Goal: Information Seeking & Learning: Learn about a topic

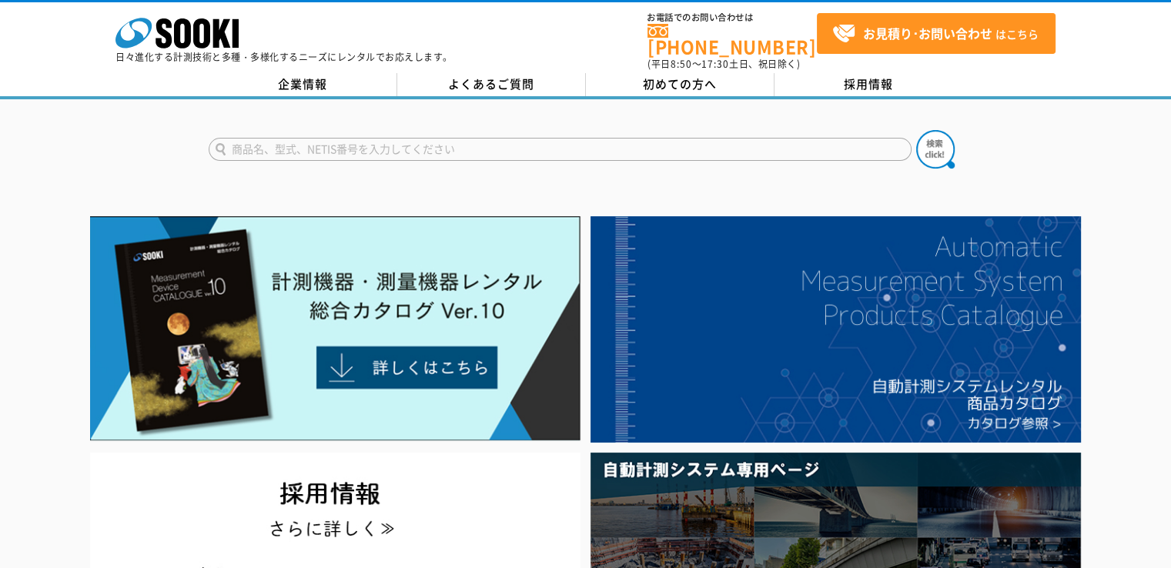
click at [489, 144] on input "text" at bounding box center [560, 149] width 703 height 23
type input "ラジオリンクプラス"
click at [917, 130] on button at bounding box center [936, 149] width 39 height 39
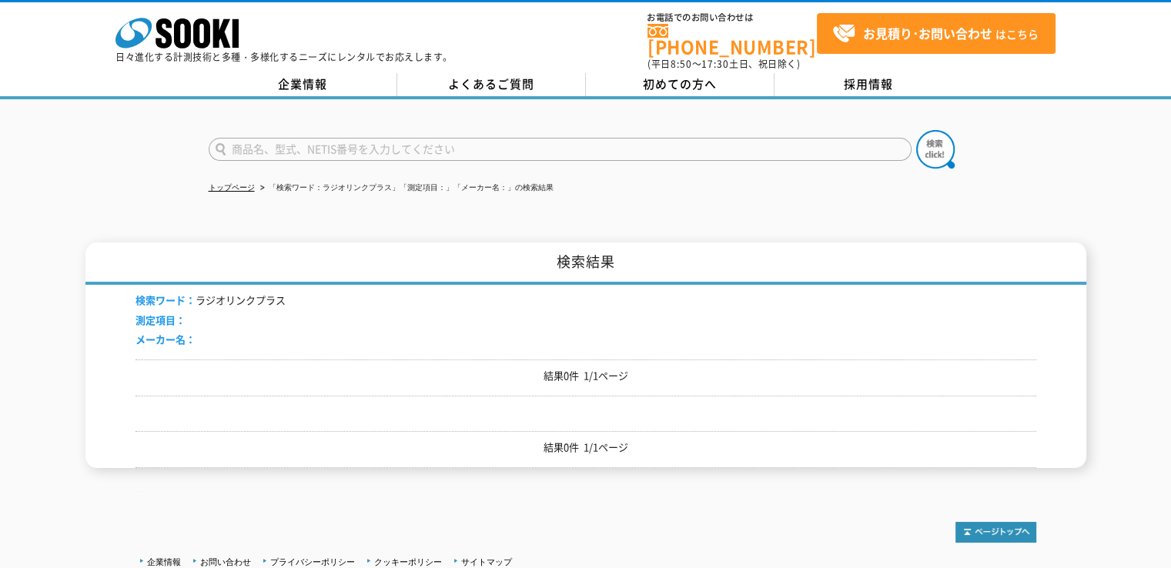
click at [508, 138] on input "text" at bounding box center [560, 149] width 703 height 23
type input "ラジオリンク"
click at [917, 130] on button at bounding box center [936, 149] width 39 height 39
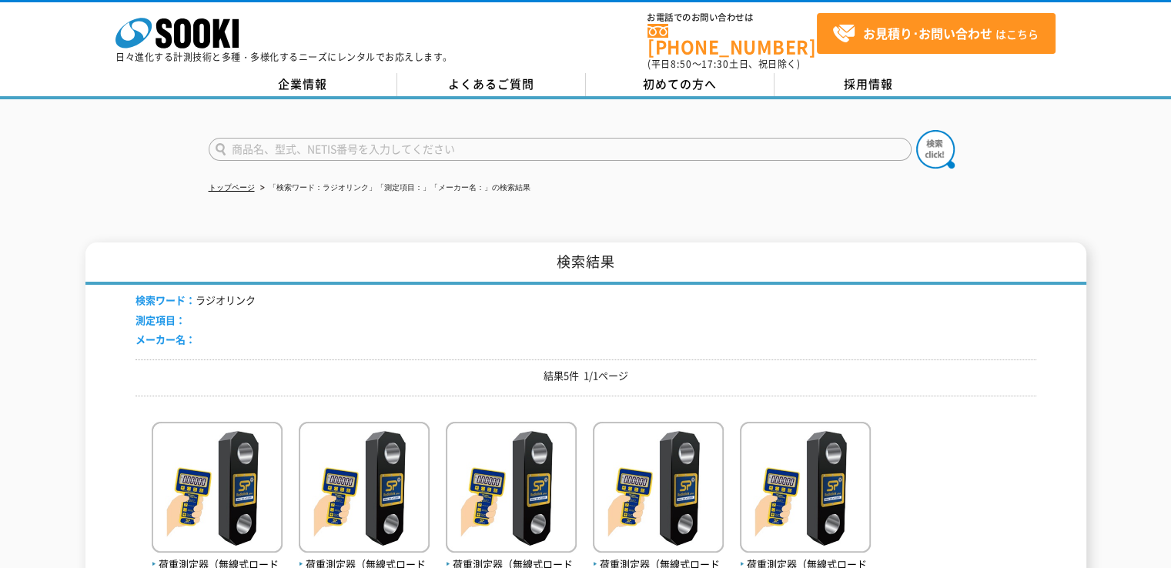
scroll to position [231, 0]
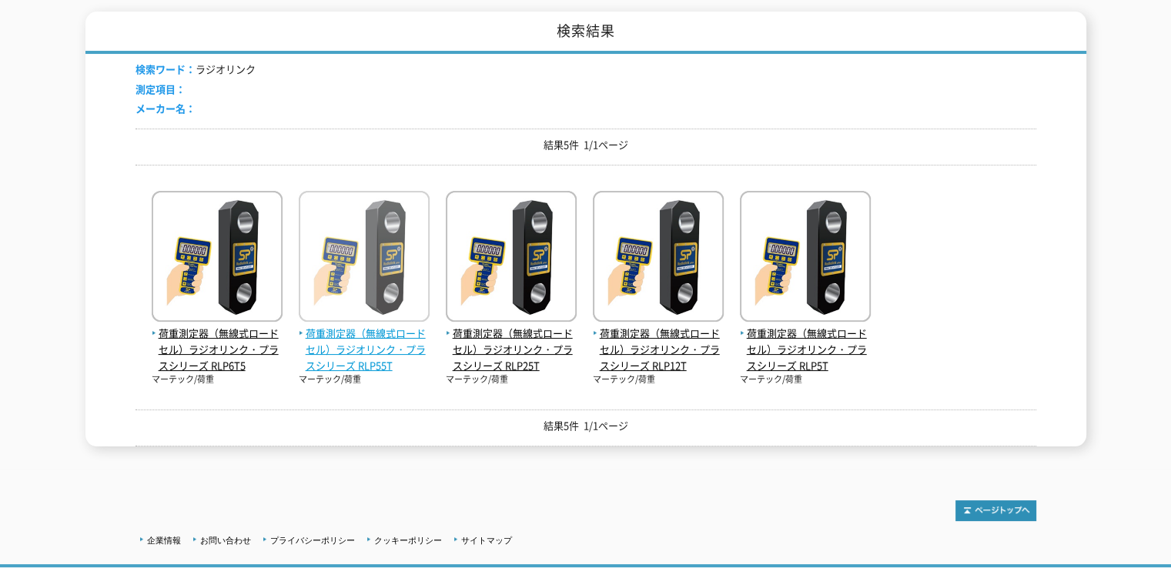
click at [384, 355] on span "荷重測定器（無線式ロードセル）ラジオリンク・プラスシリーズ RLP55T" at bounding box center [364, 350] width 131 height 48
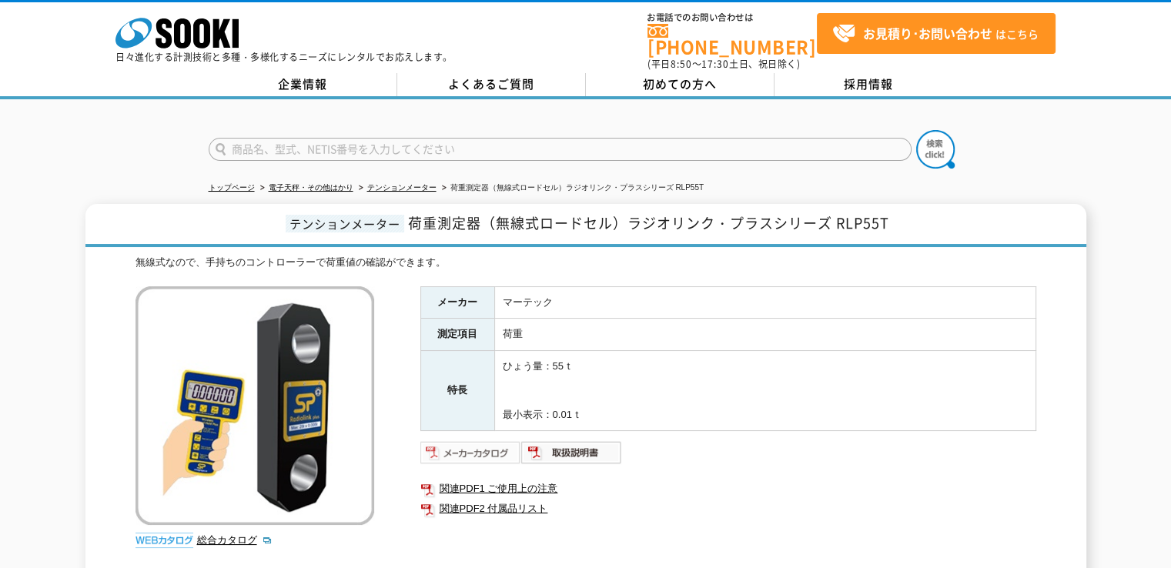
click at [499, 446] on img at bounding box center [471, 453] width 101 height 25
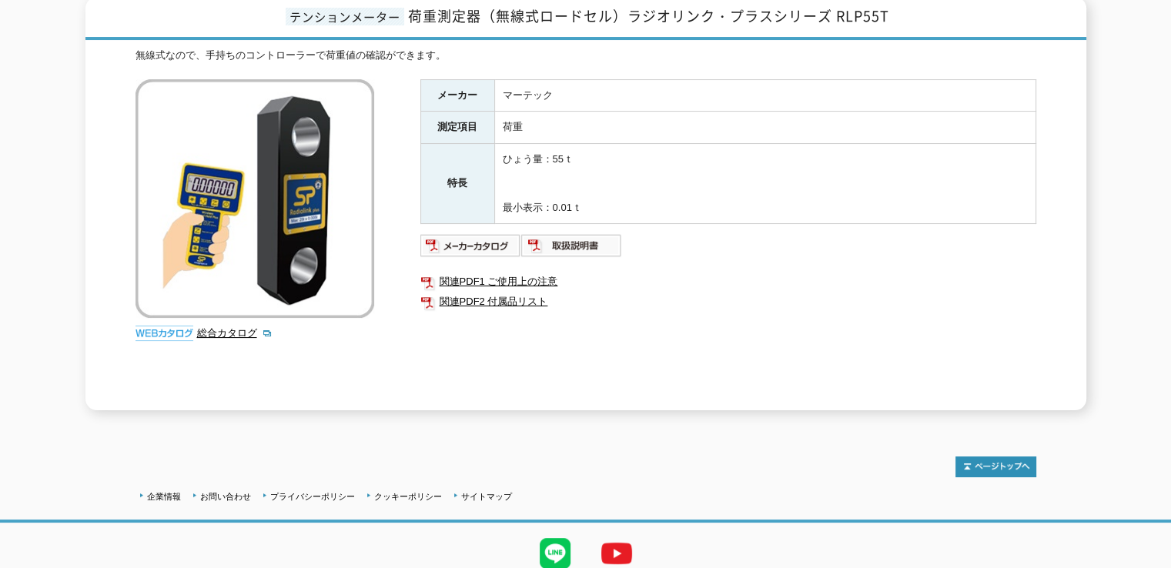
scroll to position [181, 0]
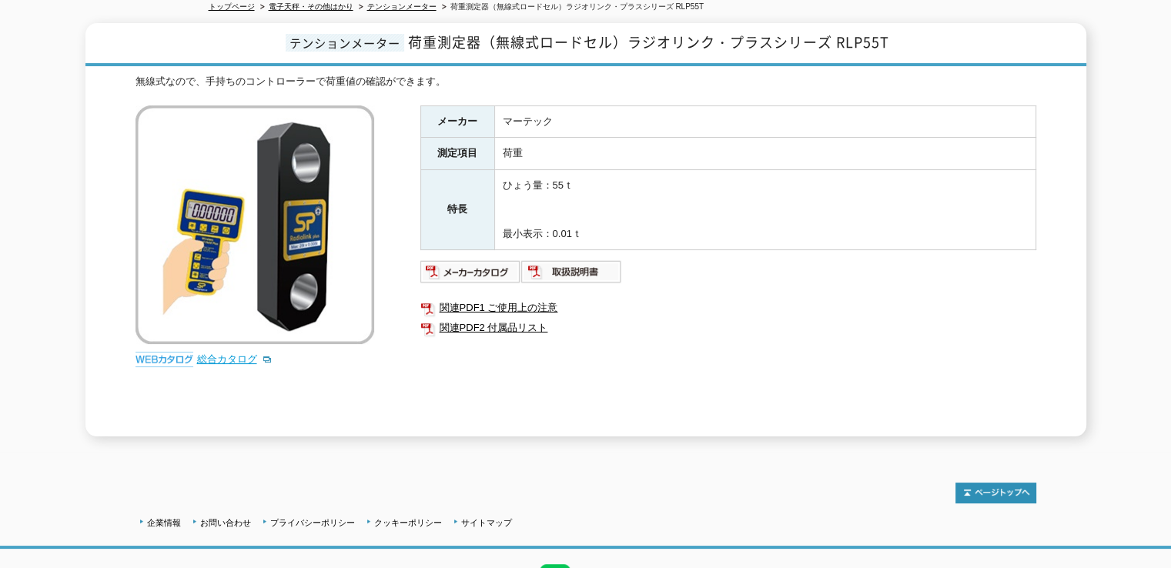
click at [200, 354] on link "総合カタログ" at bounding box center [234, 360] width 75 height 12
drag, startPoint x: 890, startPoint y: 29, endPoint x: 836, endPoint y: 30, distance: 53.9
click at [836, 32] on span "荷重測定器（無線式ロードセル）ラジオリンク・プラスシリーズ RLP55T" at bounding box center [648, 42] width 481 height 21
copy span "RLP55T"
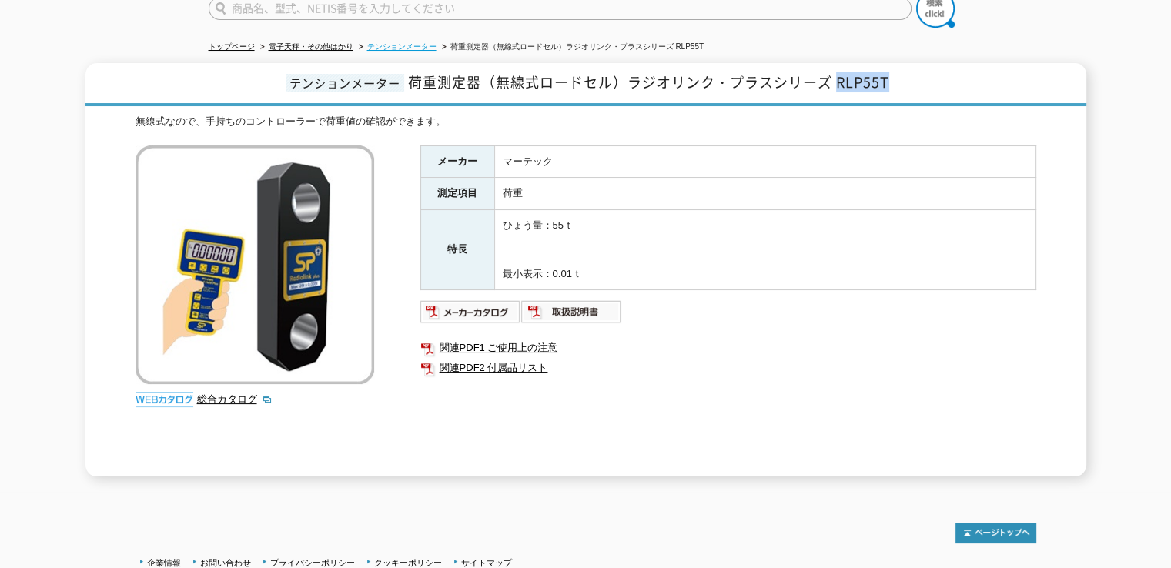
scroll to position [104, 0]
